Goal: Task Accomplishment & Management: Complete application form

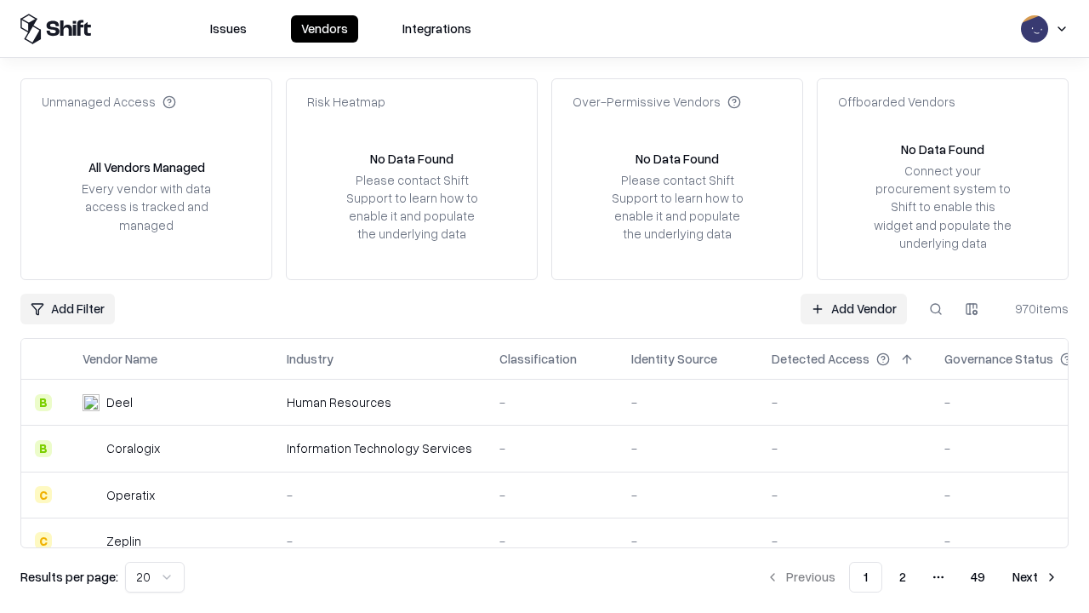
click at [854, 308] on link "Add Vendor" at bounding box center [854, 309] width 106 height 31
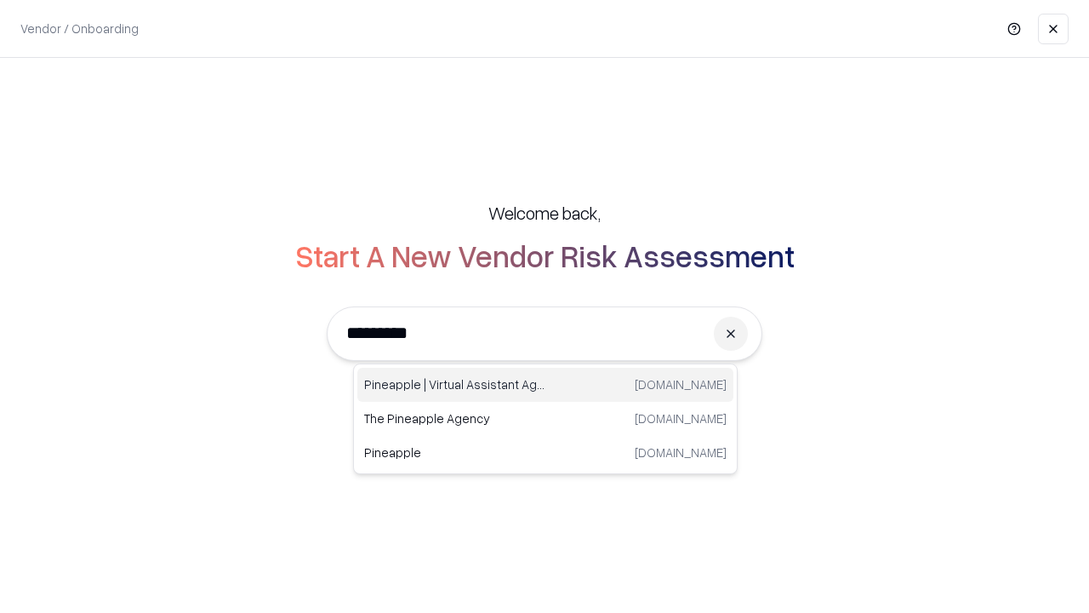
click at [546, 385] on div "Pineapple | Virtual Assistant Agency trypineapple.com" at bounding box center [545, 385] width 376 height 34
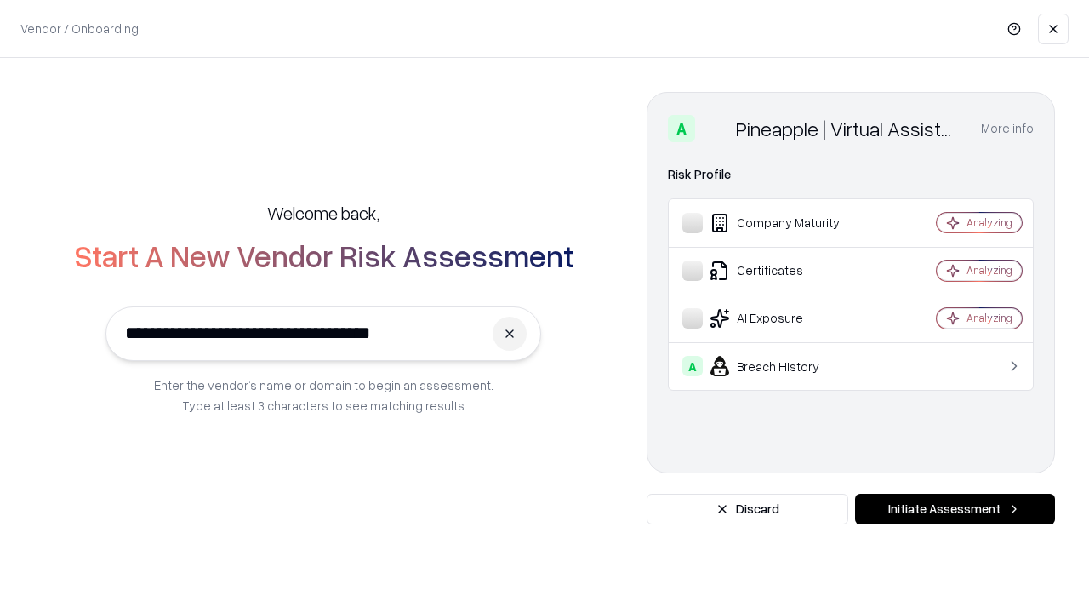
type input "**********"
click at [955, 509] on button "Initiate Assessment" at bounding box center [955, 509] width 200 height 31
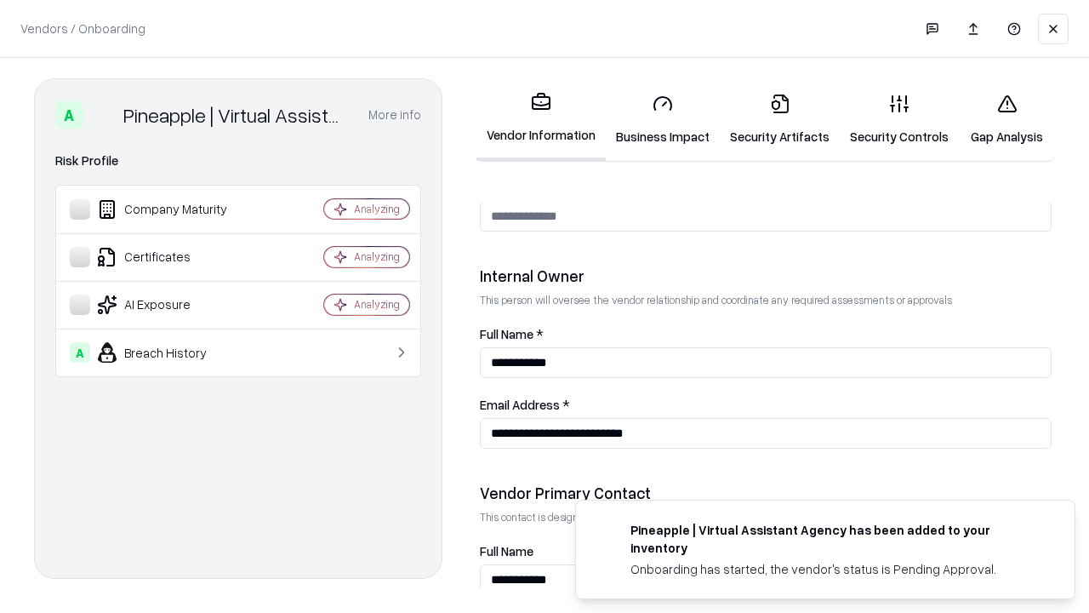
scroll to position [882, 0]
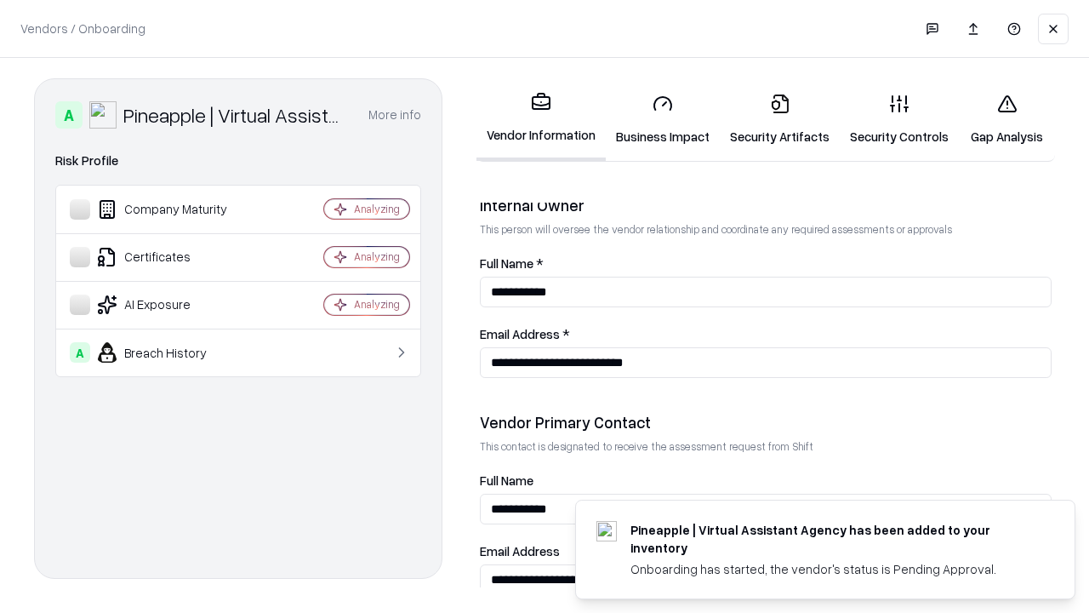
click at [663, 119] on link "Business Impact" at bounding box center [663, 119] width 114 height 79
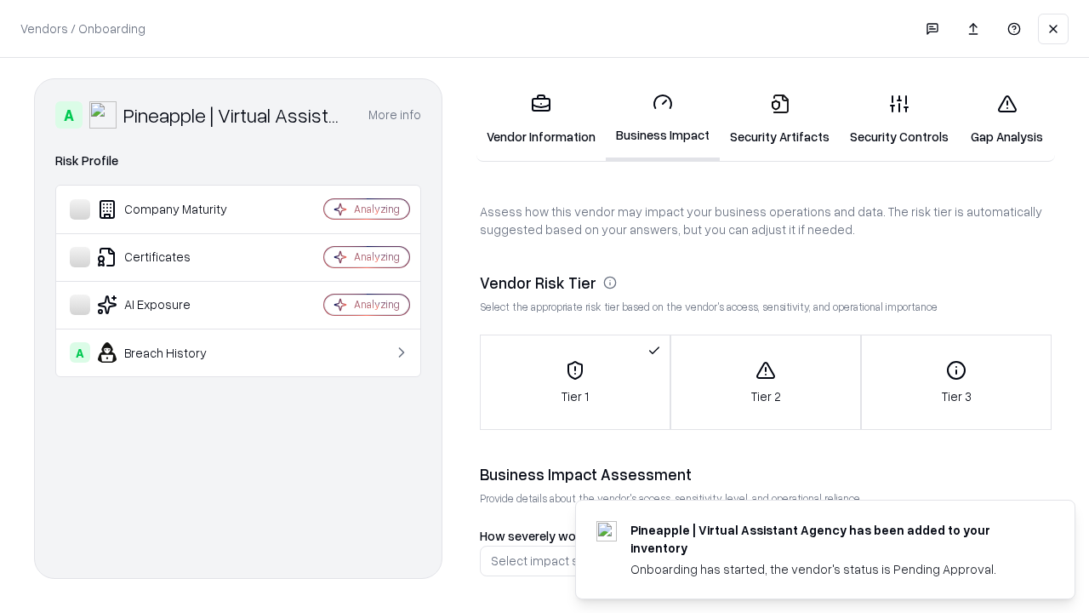
click at [780, 119] on link "Security Artifacts" at bounding box center [780, 119] width 120 height 79
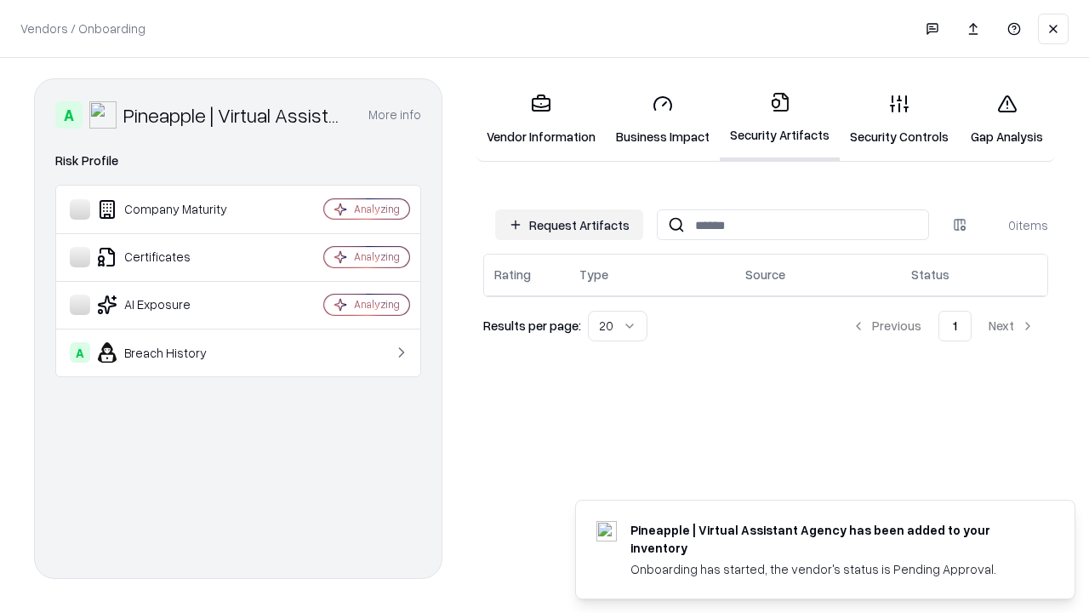
click at [569, 225] on button "Request Artifacts" at bounding box center [569, 224] width 148 height 31
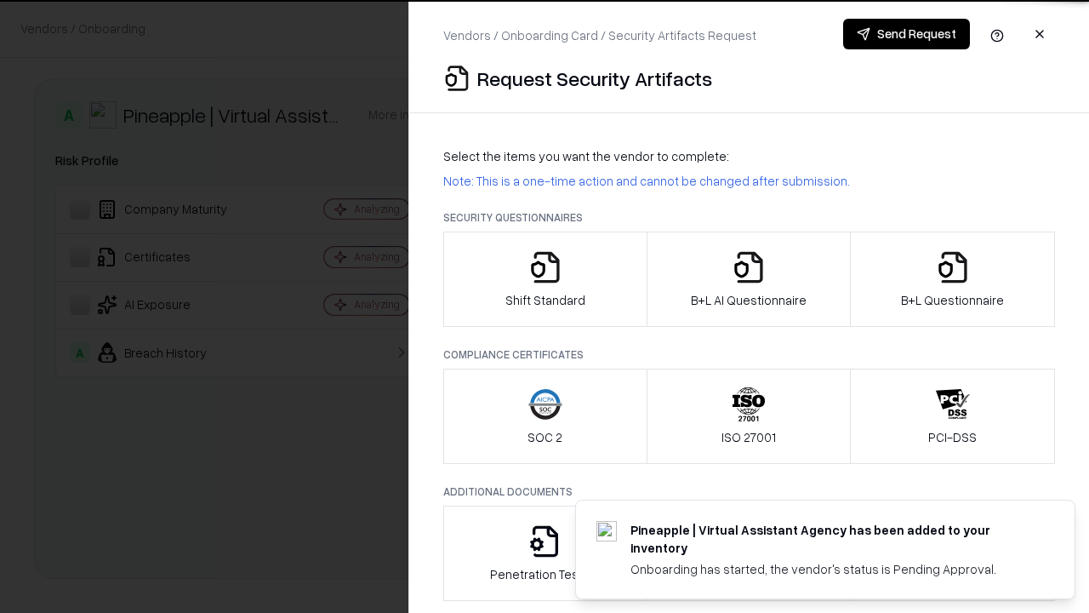
click at [545, 279] on icon "button" at bounding box center [545, 267] width 34 height 34
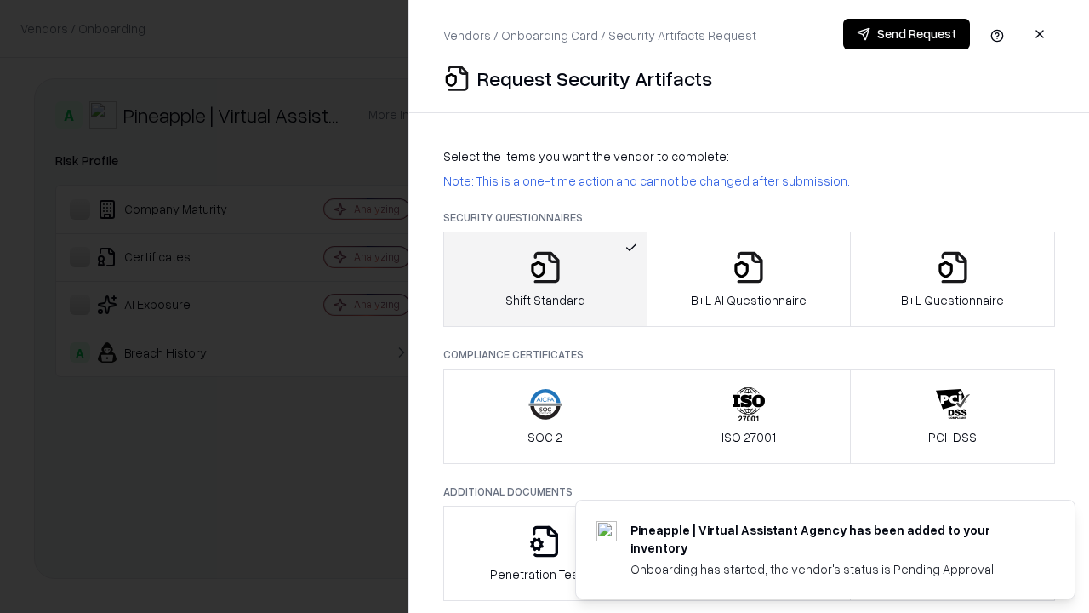
click at [906, 34] on button "Send Request" at bounding box center [906, 34] width 127 height 31
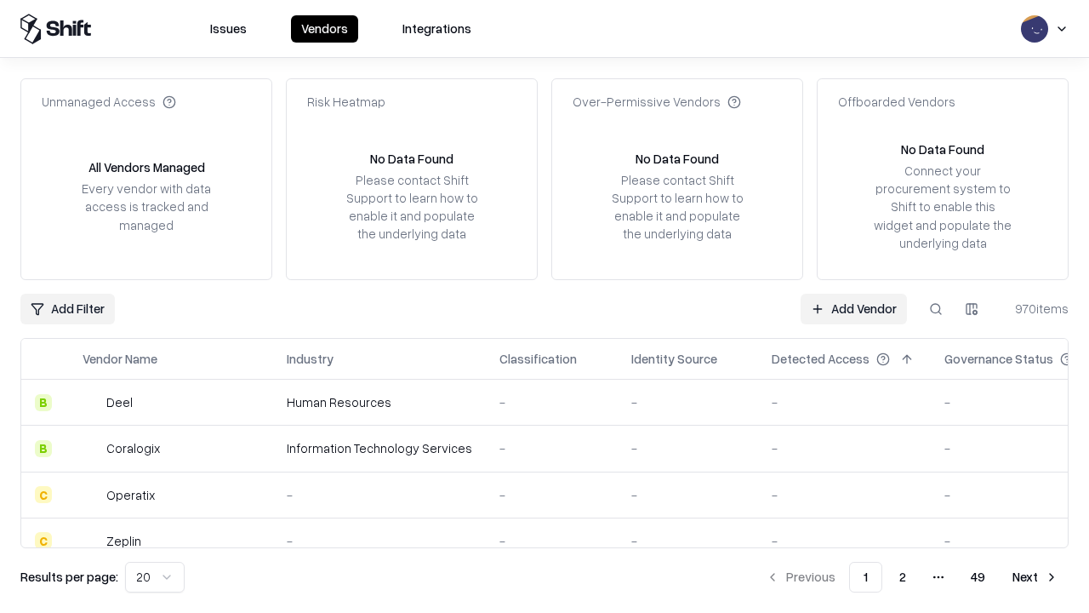
click at [936, 308] on button at bounding box center [936, 309] width 31 height 31
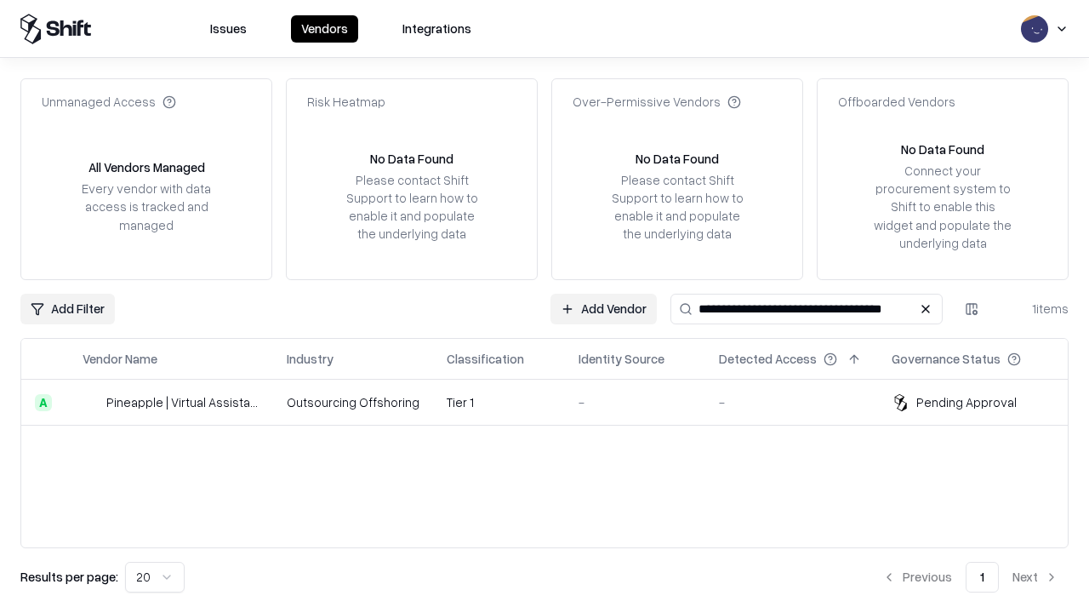
type input "**********"
click at [555, 402] on td "Tier 1" at bounding box center [499, 403] width 132 height 46
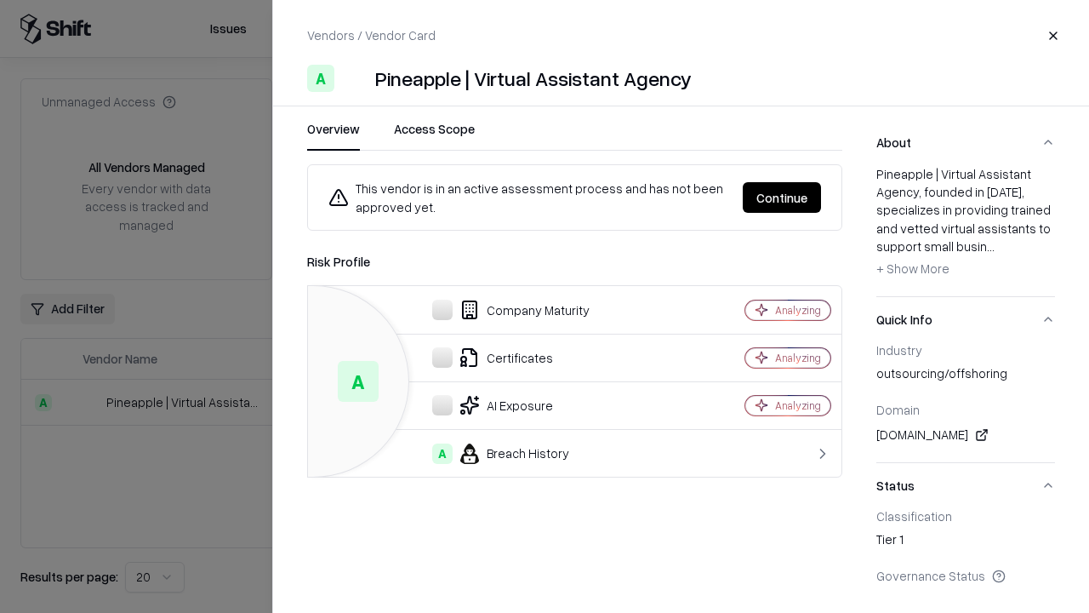
click at [782, 197] on button "Continue" at bounding box center [782, 197] width 78 height 31
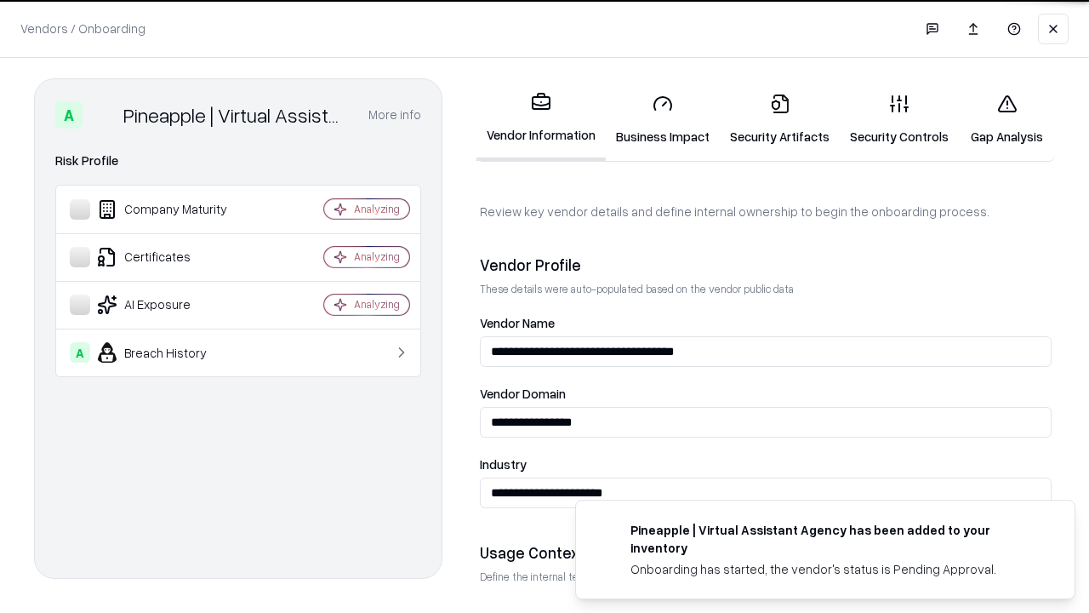
click at [780, 119] on link "Security Artifacts" at bounding box center [780, 119] width 120 height 79
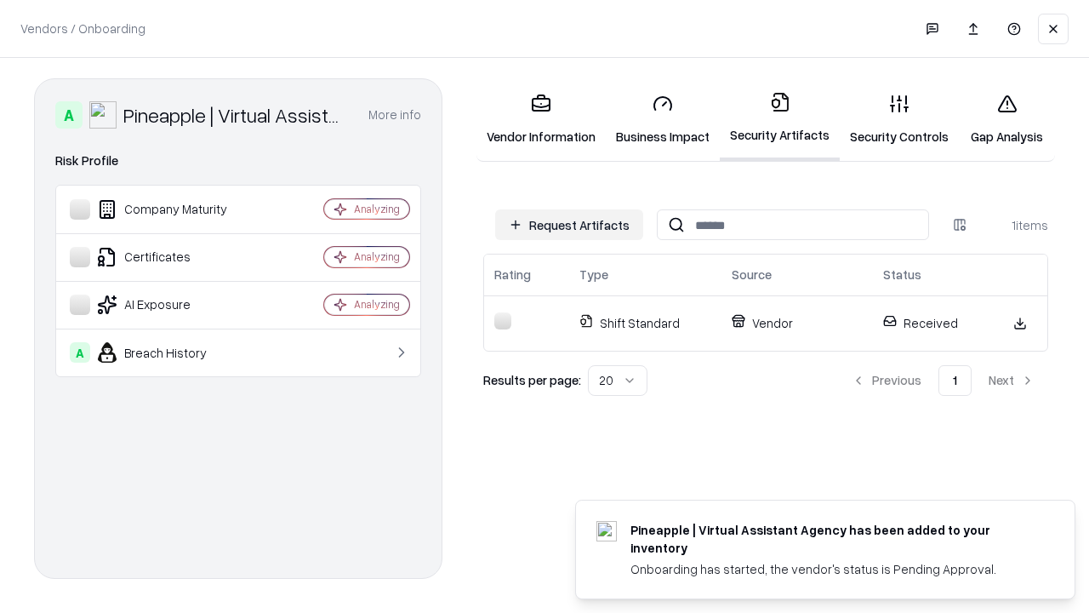
click at [900, 119] on link "Security Controls" at bounding box center [899, 119] width 119 height 79
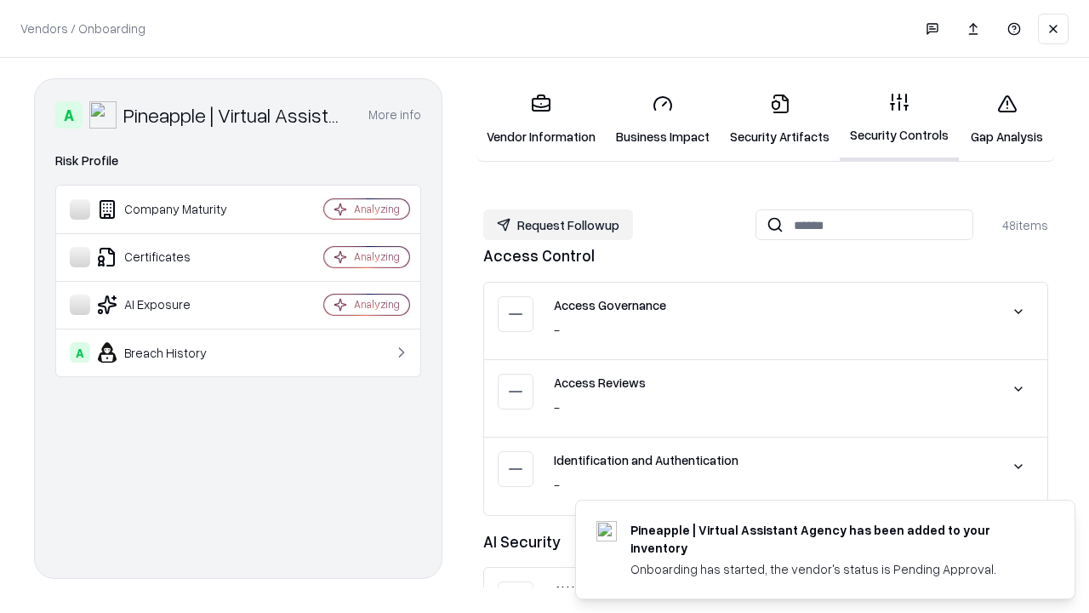
click at [558, 225] on button "Request Followup" at bounding box center [558, 224] width 150 height 31
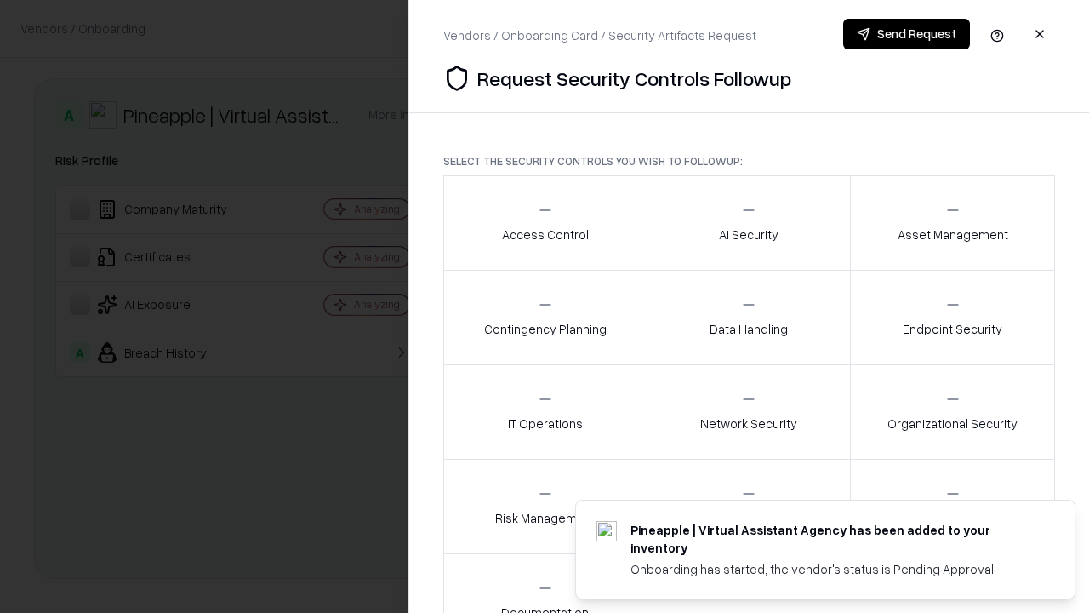
click at [545, 223] on div "Access Control" at bounding box center [545, 223] width 87 height 42
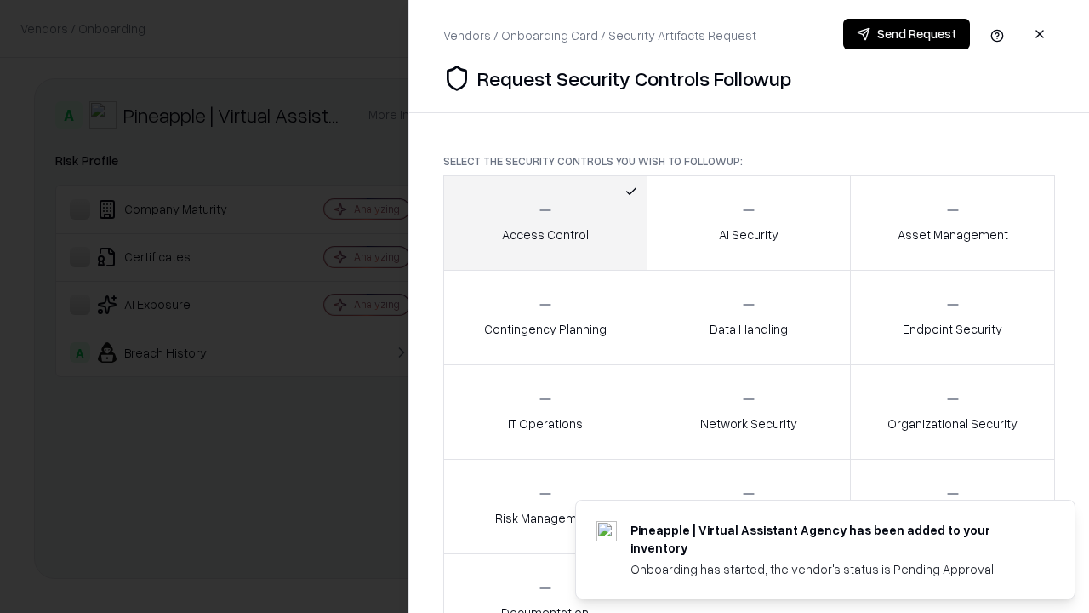
click at [906, 34] on button "Send Request" at bounding box center [906, 34] width 127 height 31
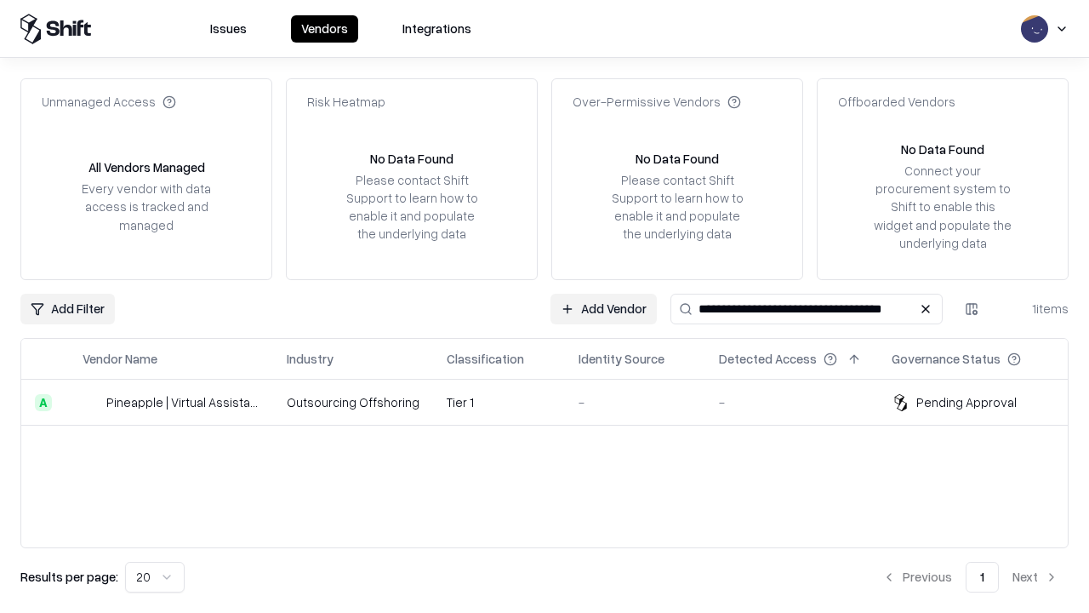
type input "**********"
click at [555, 402] on td "Tier 1" at bounding box center [499, 403] width 132 height 46
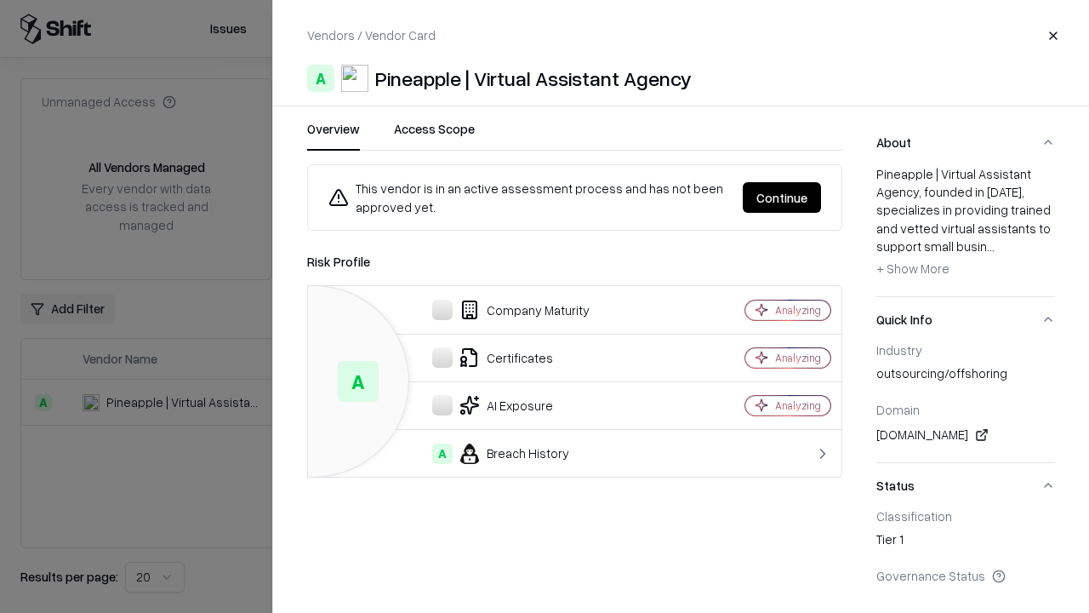
click at [782, 197] on button "Continue" at bounding box center [782, 197] width 78 height 31
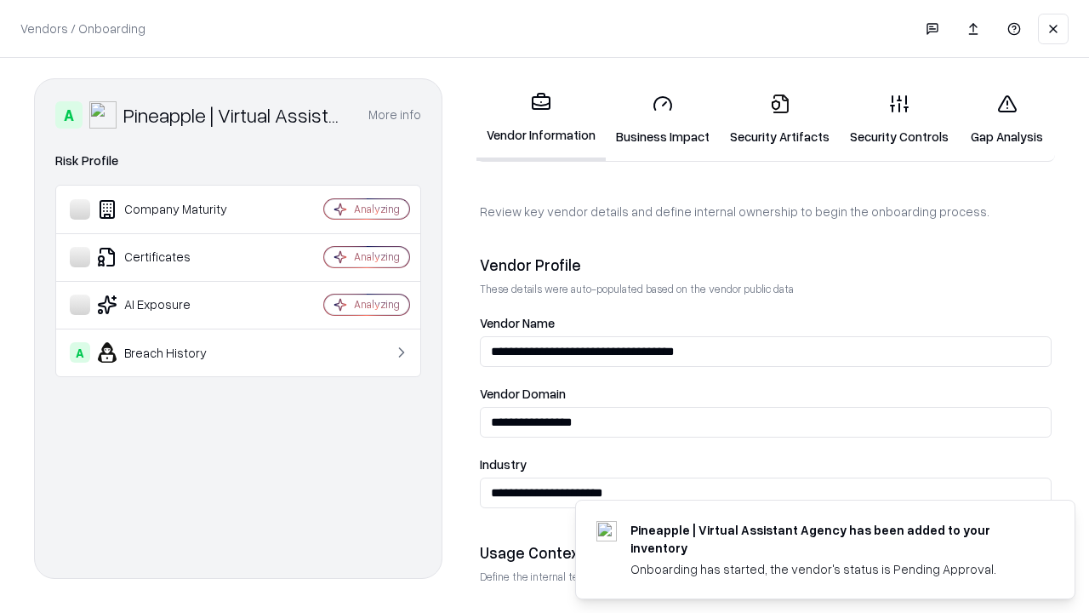
click at [1007, 119] on link "Gap Analysis" at bounding box center [1007, 119] width 96 height 79
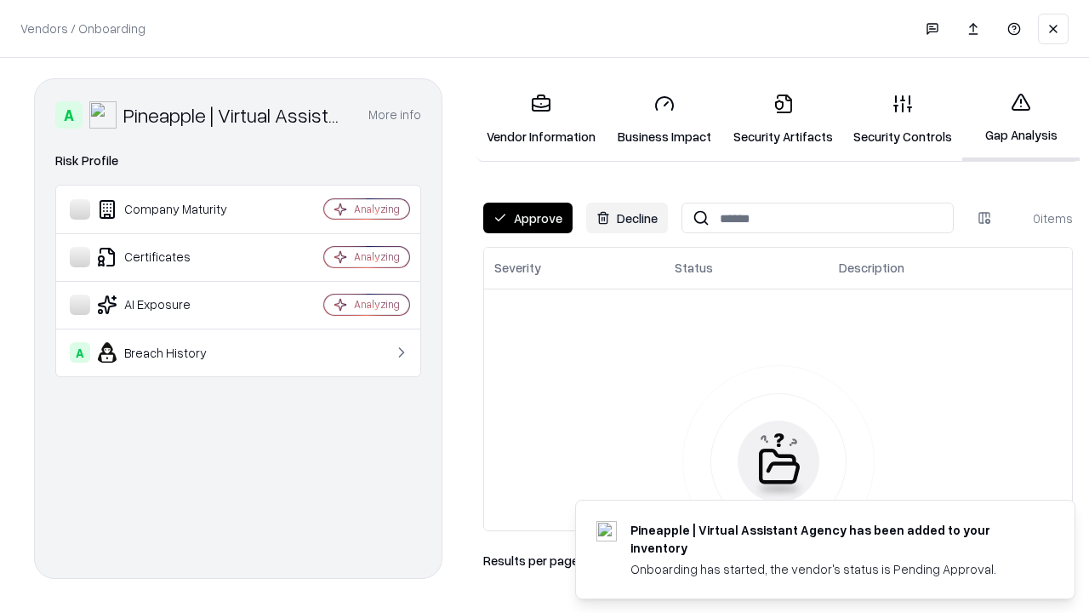
click at [528, 218] on button "Approve" at bounding box center [527, 218] width 89 height 31
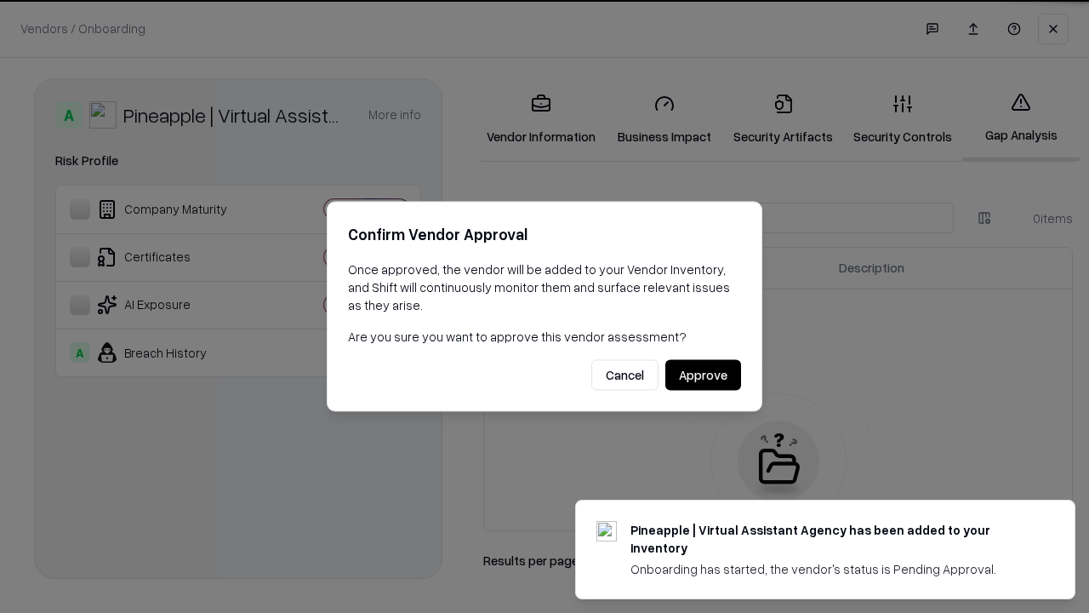
click at [703, 374] on button "Approve" at bounding box center [704, 375] width 76 height 31
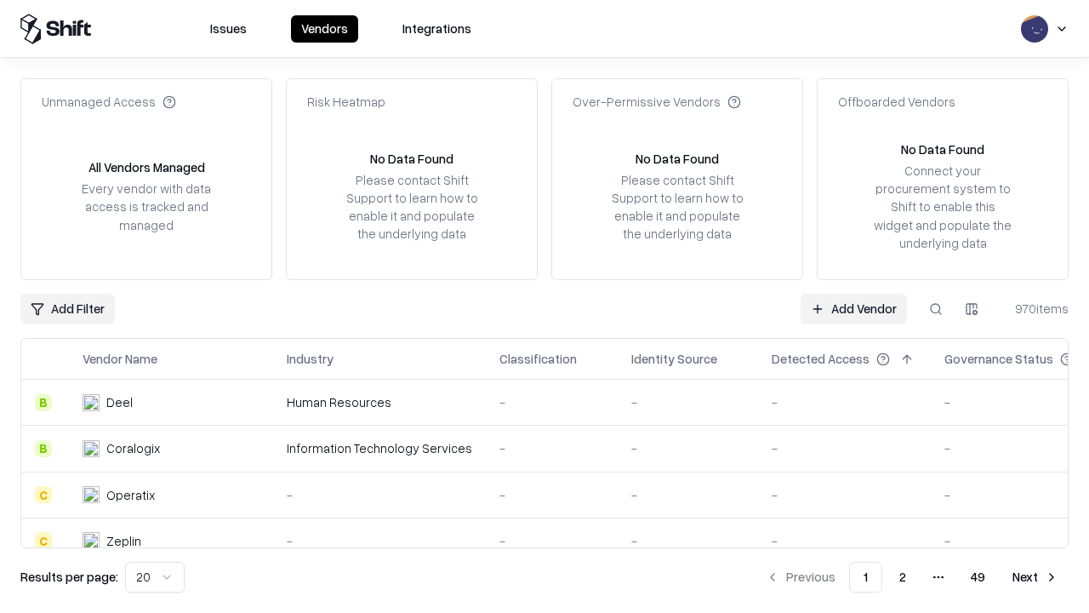
type input "**********"
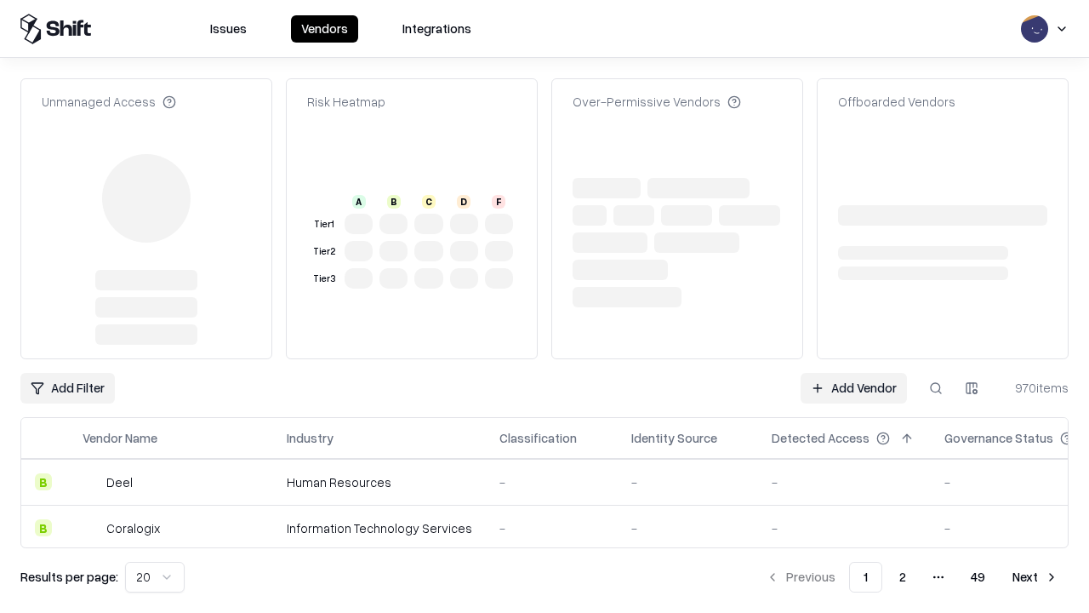
click at [854, 373] on link "Add Vendor" at bounding box center [854, 388] width 106 height 31
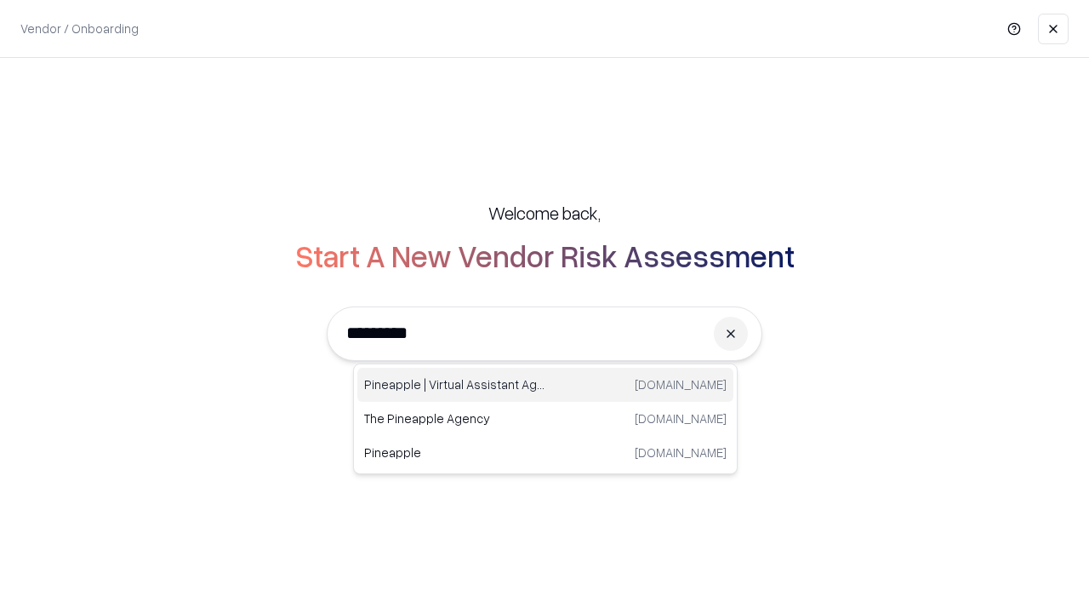
click at [546, 385] on div "Pineapple | Virtual Assistant Agency trypineapple.com" at bounding box center [545, 385] width 376 height 34
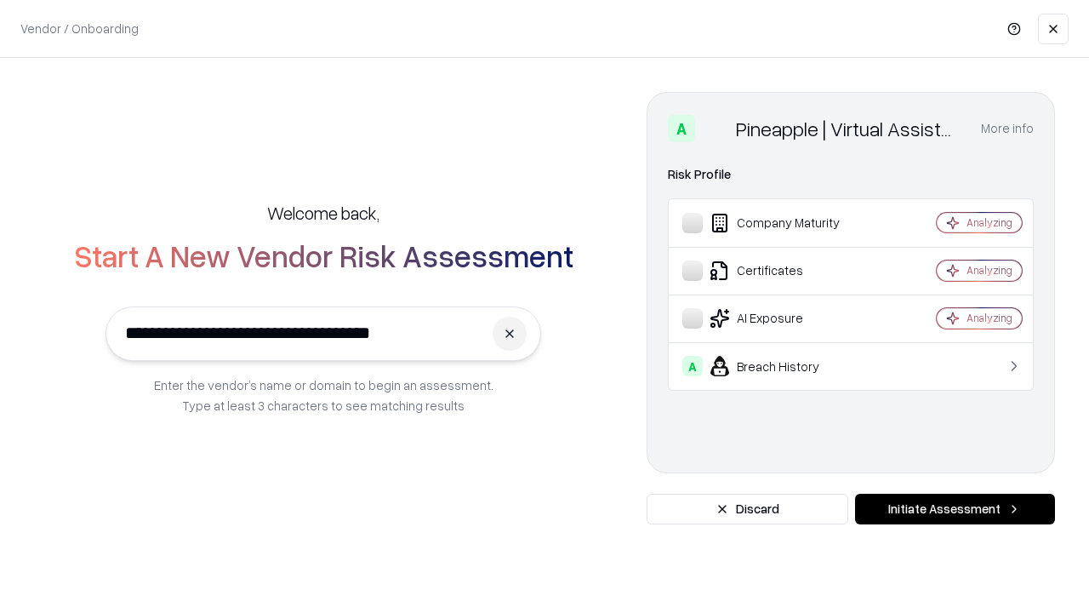
type input "**********"
click at [955, 509] on button "Initiate Assessment" at bounding box center [955, 509] width 200 height 31
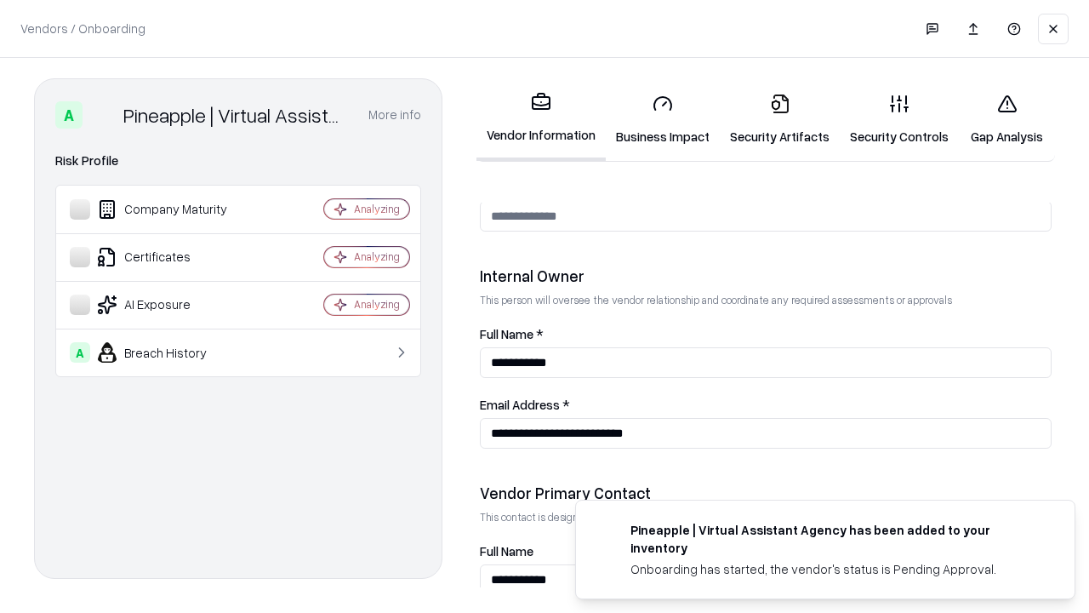
scroll to position [882, 0]
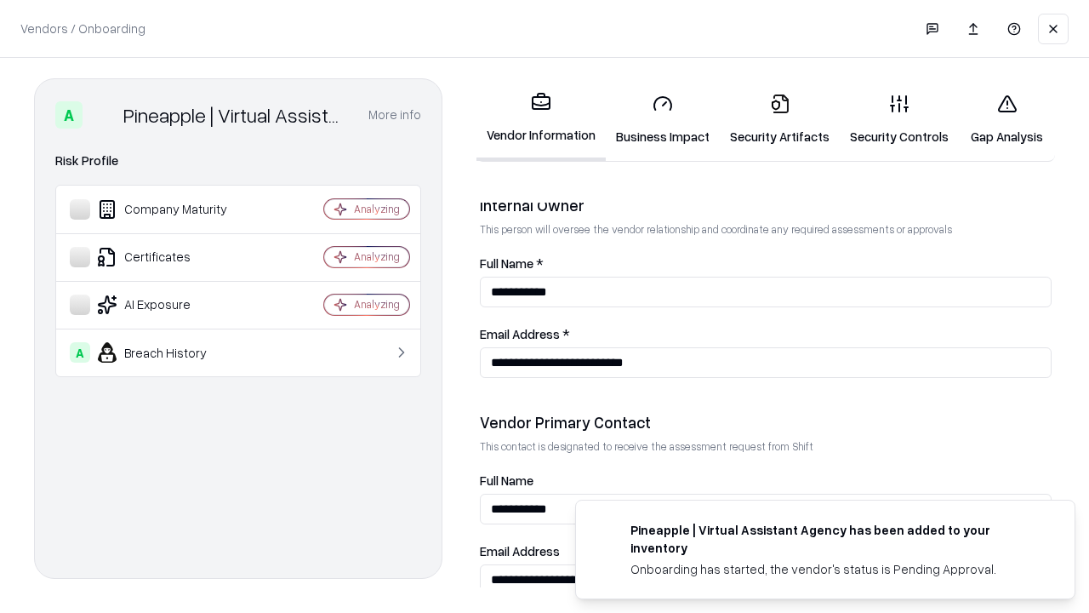
click at [1007, 119] on link "Gap Analysis" at bounding box center [1007, 119] width 96 height 79
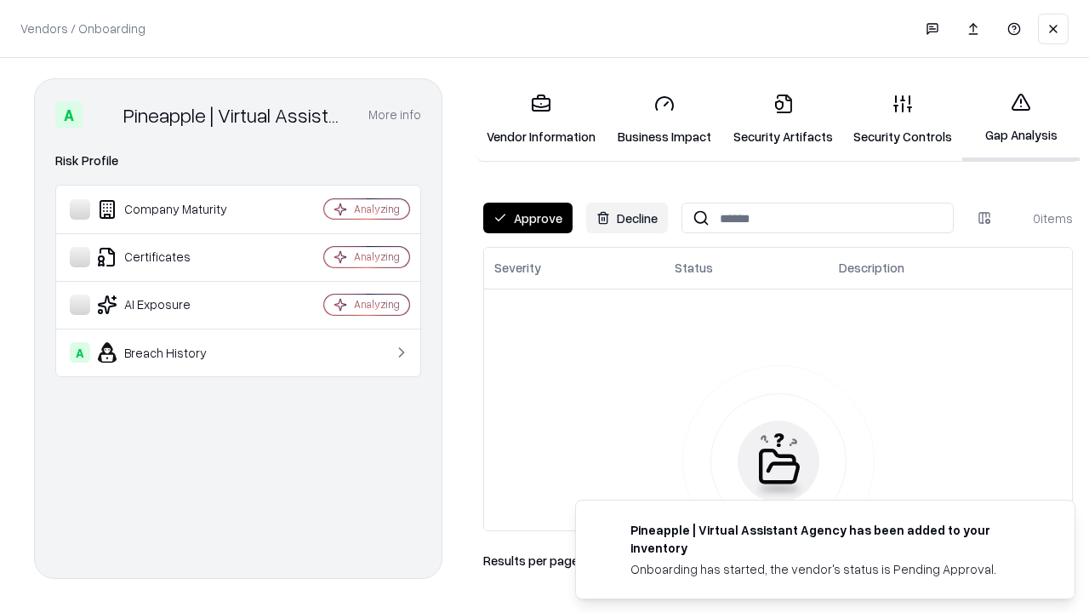
click at [528, 218] on button "Approve" at bounding box center [527, 218] width 89 height 31
